Goal: Information Seeking & Learning: Check status

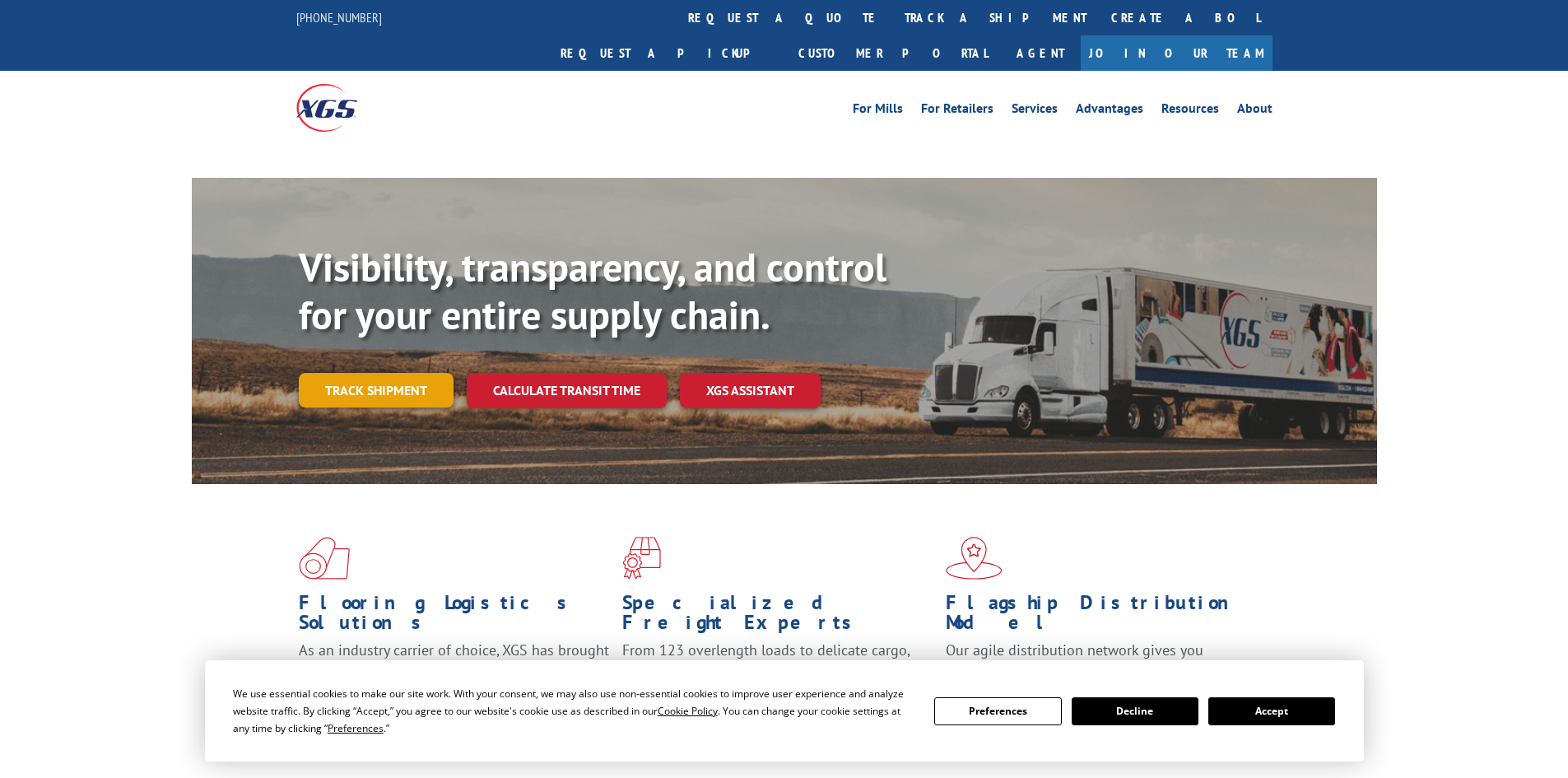
click at [359, 373] on link "Track shipment" at bounding box center [375, 390] width 154 height 34
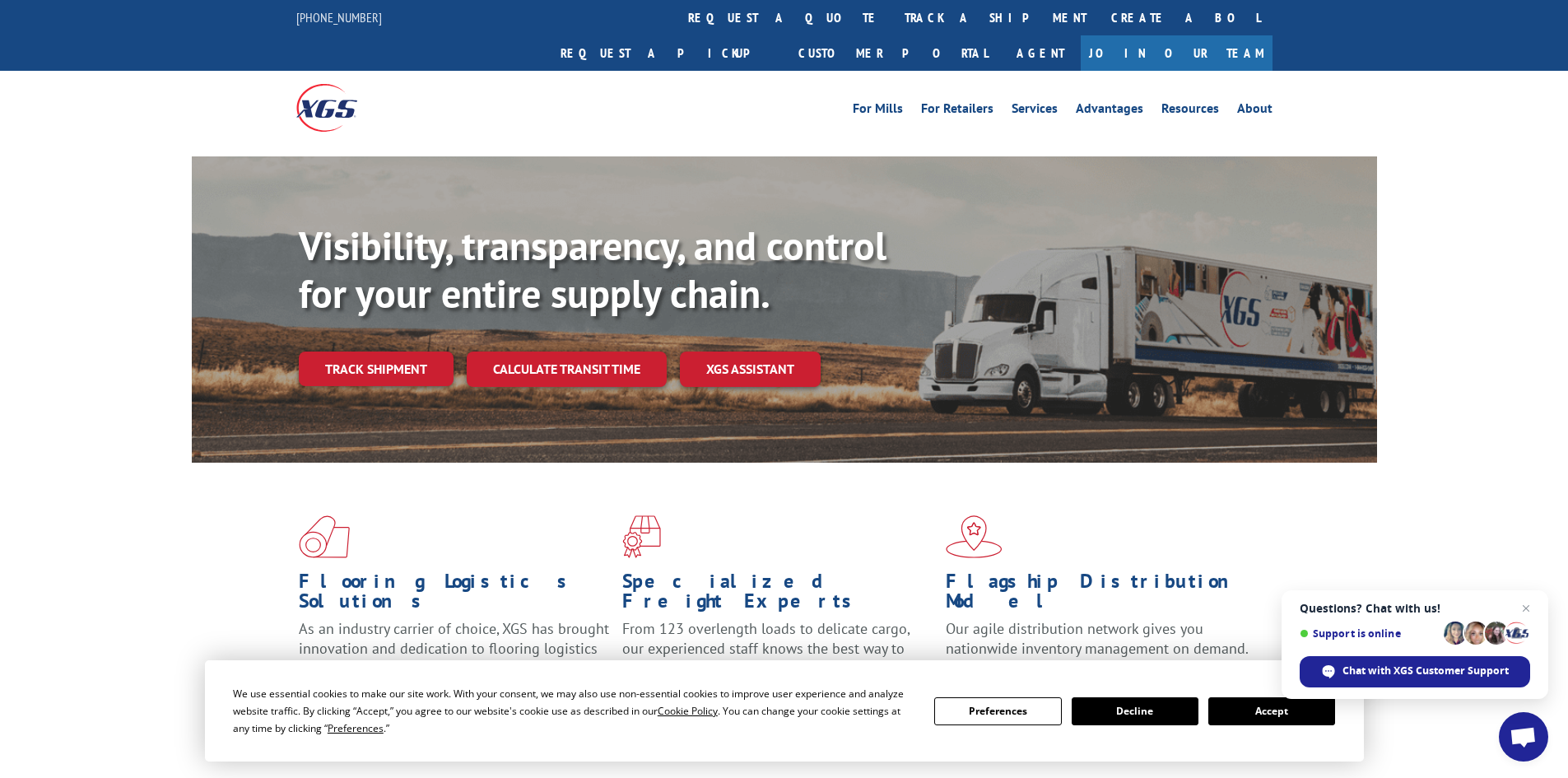
click at [1278, 715] on button "Accept" at bounding box center [1271, 711] width 127 height 28
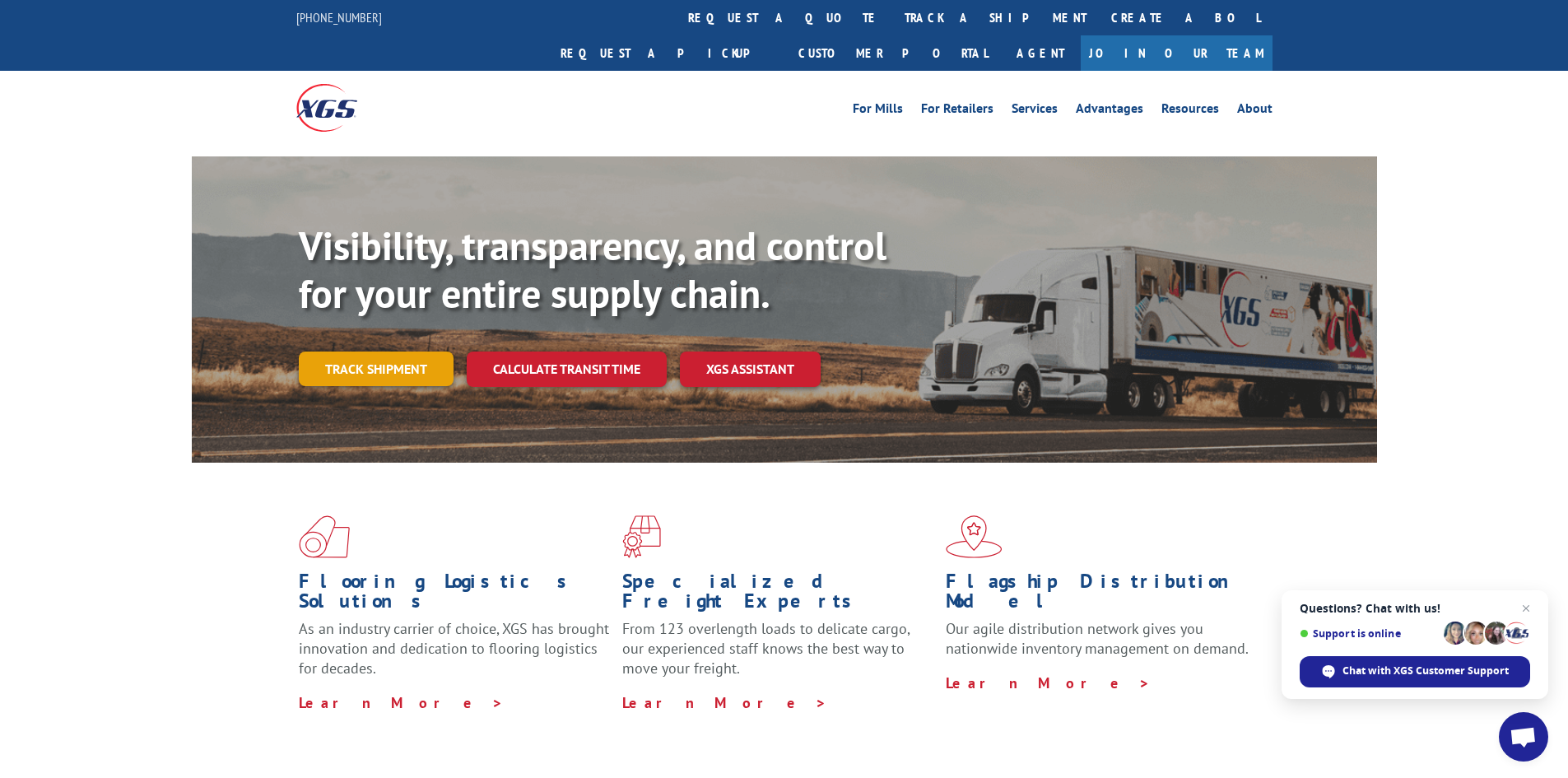
click at [392, 352] on link "Track shipment" at bounding box center [375, 369] width 154 height 34
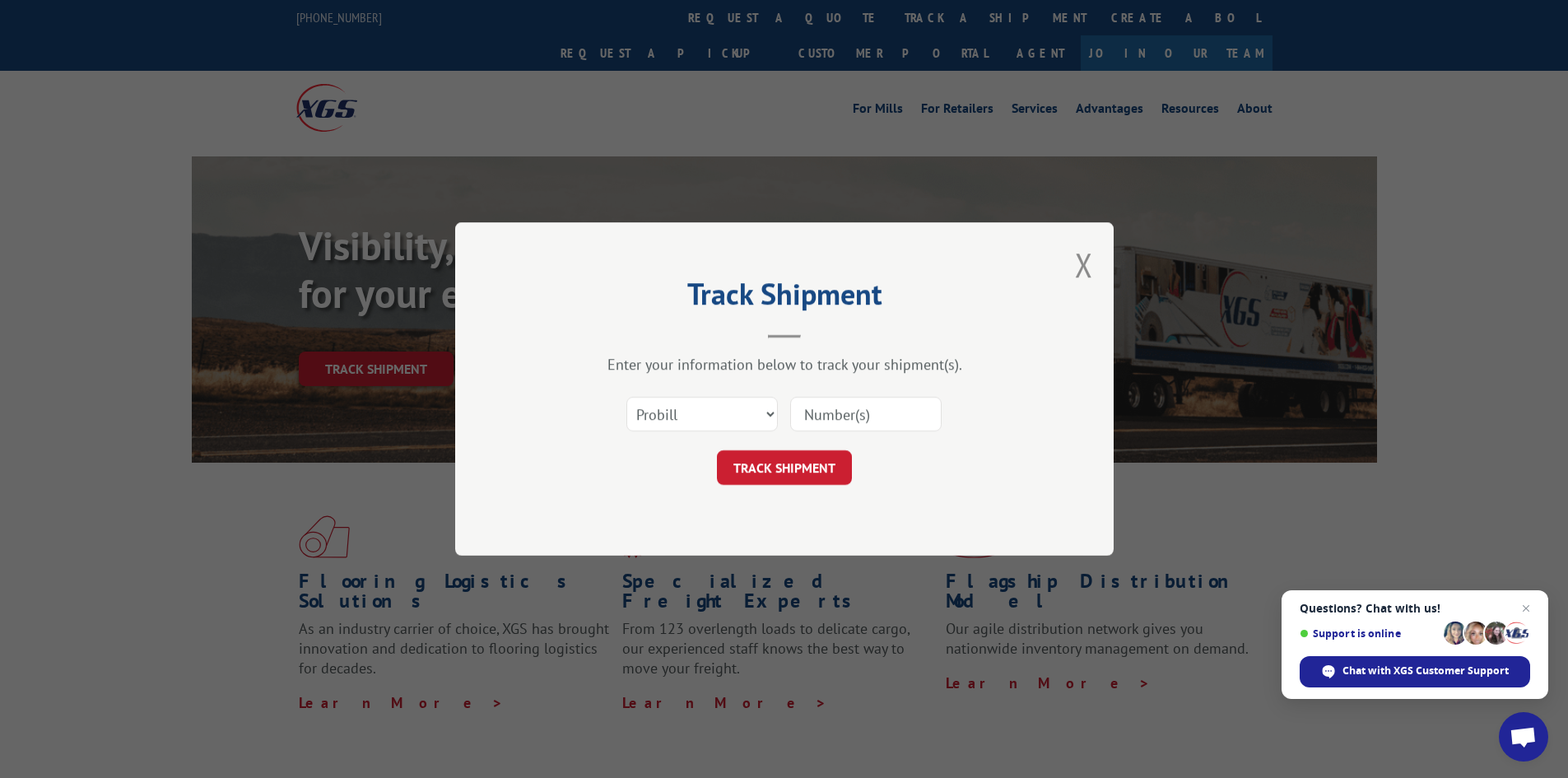
paste input "17467998"
type input "17467998"
click at [772, 479] on button "TRACK SHIPMENT" at bounding box center [784, 467] width 135 height 34
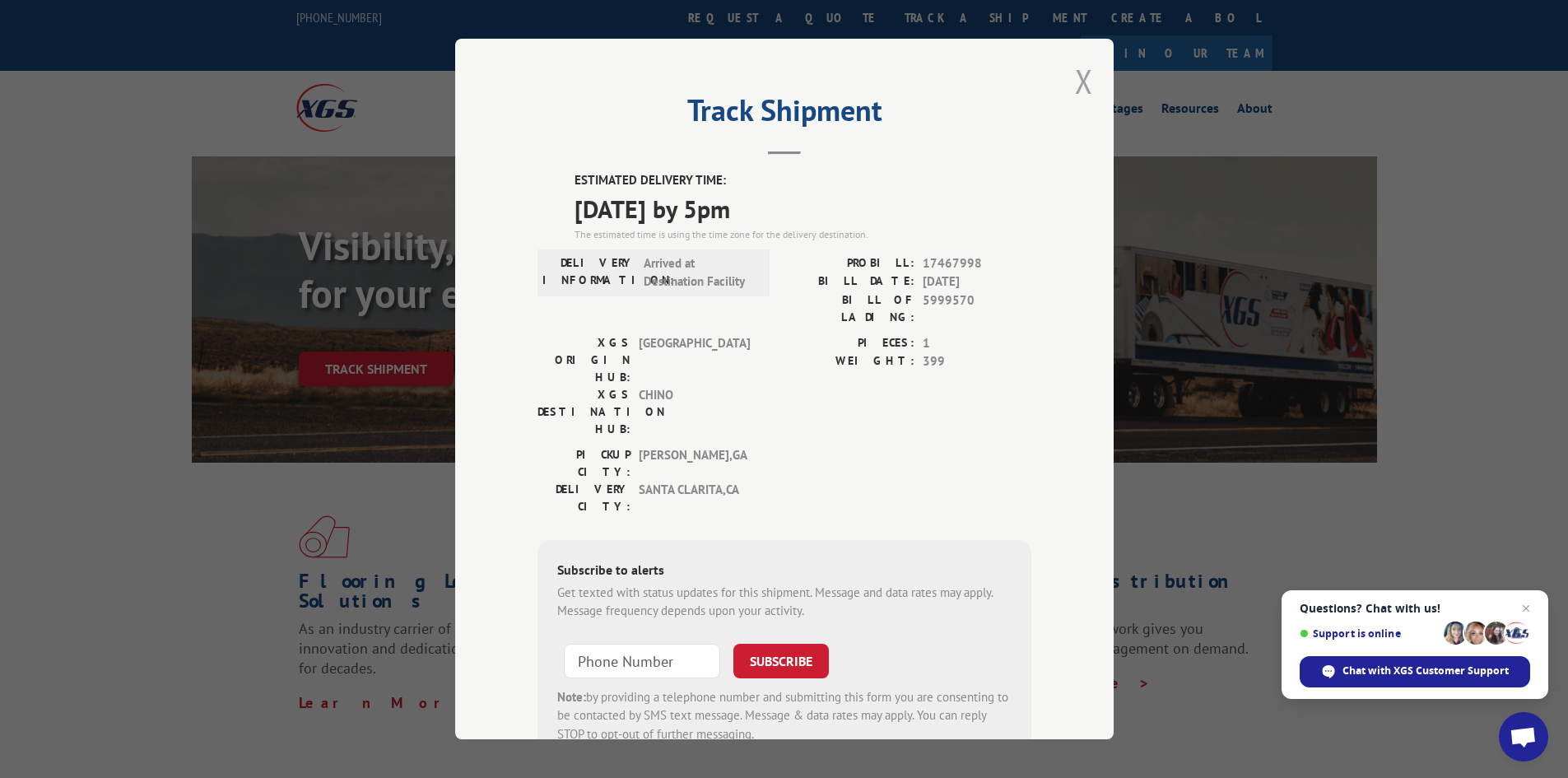
click at [1079, 88] on button "Close modal" at bounding box center [1084, 81] width 18 height 44
